Goal: Information Seeking & Learning: Learn about a topic

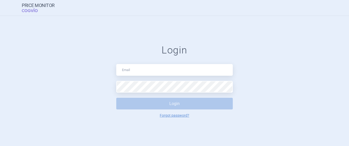
type input "[EMAIL_ADDRESS][DOMAIN_NAME]"
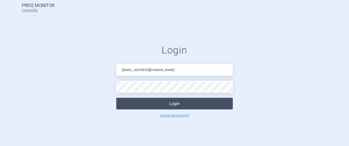
click at [198, 98] on button "Login" at bounding box center [174, 104] width 116 height 12
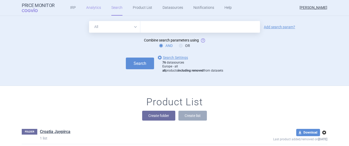
click at [91, 6] on link "Analytics" at bounding box center [93, 8] width 15 height 16
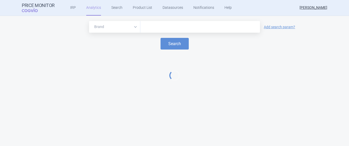
click at [181, 29] on input "text" at bounding box center [200, 27] width 114 height 7
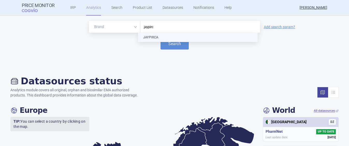
type input "jaypirca"
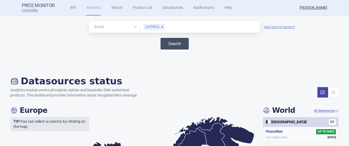
click at [173, 46] on button "Search" at bounding box center [174, 44] width 28 height 12
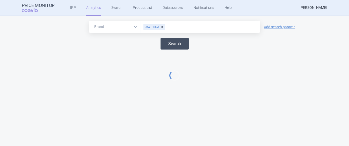
select select "EUR"
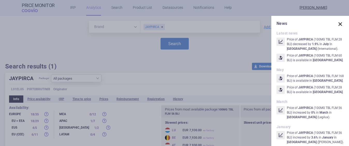
click at [336, 25] on span at bounding box center [339, 23] width 7 height 7
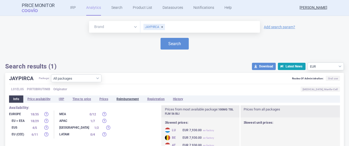
click at [119, 100] on li "Reimbursement" at bounding box center [127, 98] width 31 height 7
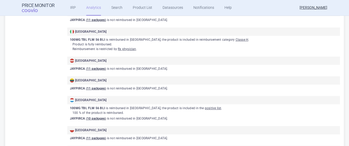
scroll to position [259, 0]
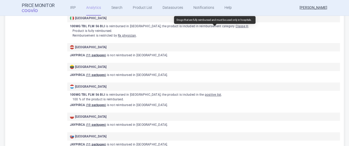
click at [213, 26] on span at bounding box center [214, 26] width 4 height 4
click at [215, 26] on span at bounding box center [214, 26] width 4 height 4
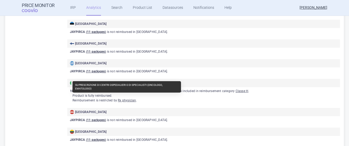
scroll to position [194, 0]
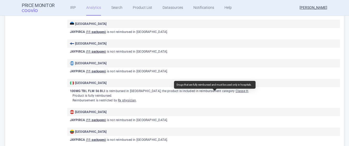
click at [215, 91] on span at bounding box center [214, 90] width 4 height 4
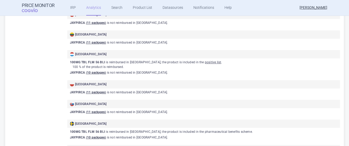
scroll to position [317, 0]
